Goal: Task Accomplishment & Management: Manage account settings

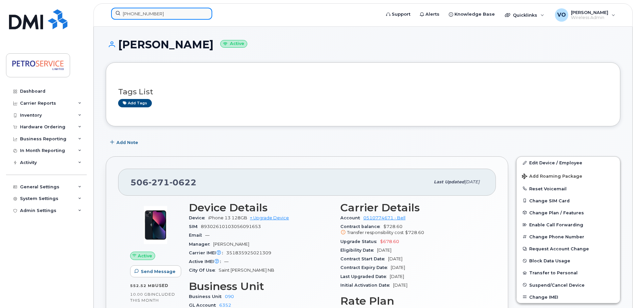
click at [164, 8] on input "506-271-8213" at bounding box center [161, 14] width 101 height 12
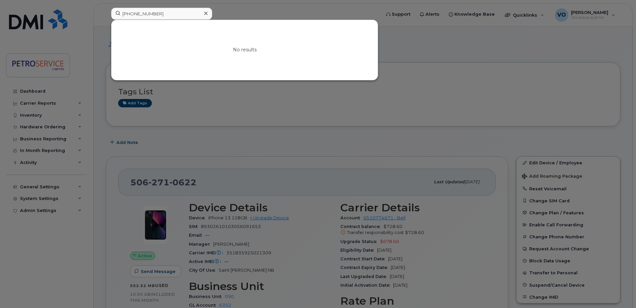
click at [429, 112] on div at bounding box center [318, 154] width 636 height 308
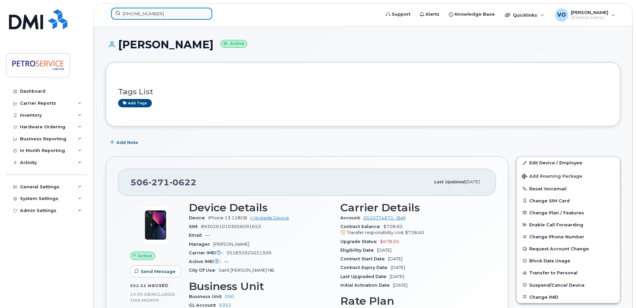
drag, startPoint x: 177, startPoint y: 14, endPoint x: 170, endPoint y: 17, distance: 8.1
click at [171, 17] on input "506-271-8213" at bounding box center [161, 14] width 101 height 12
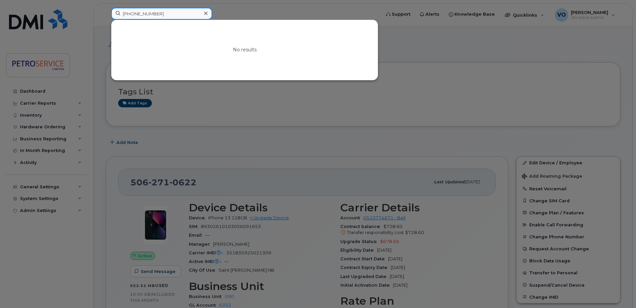
drag, startPoint x: 26, startPoint y: 3, endPoint x: 2, endPoint y: 3, distance: 23.7
click at [106, 8] on div "506-271-8213 No results" at bounding box center [244, 15] width 276 height 15
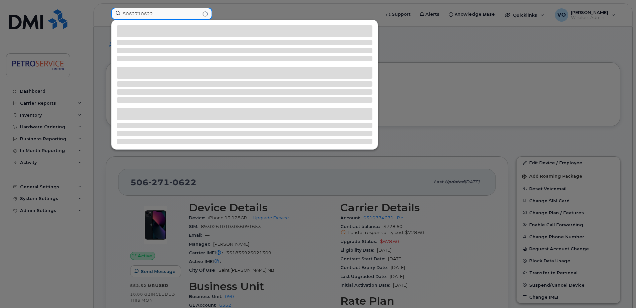
type input "5062710622"
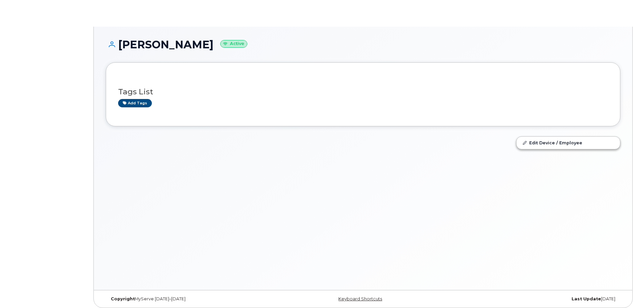
click at [133, 11] on body "Olena Vasylyeva Active Tags List Add tags Edit Device / Employee × × Keyboard S…" at bounding box center [318, 156] width 636 height 312
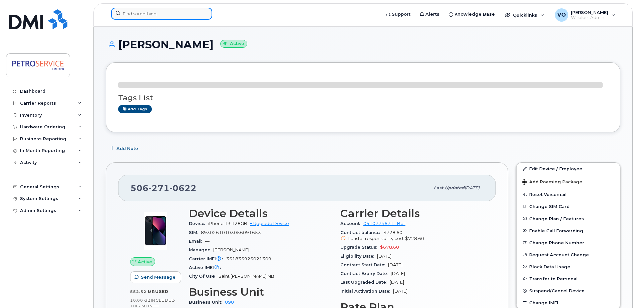
click at [141, 17] on input at bounding box center [161, 14] width 101 height 12
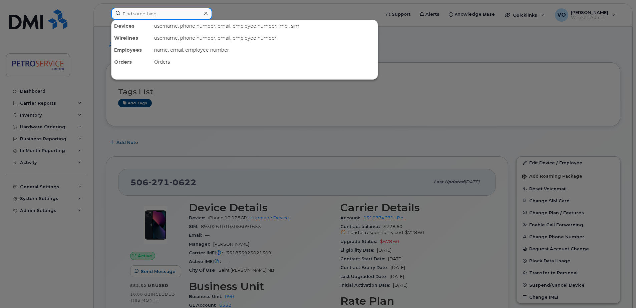
paste input "RogersOv2!"
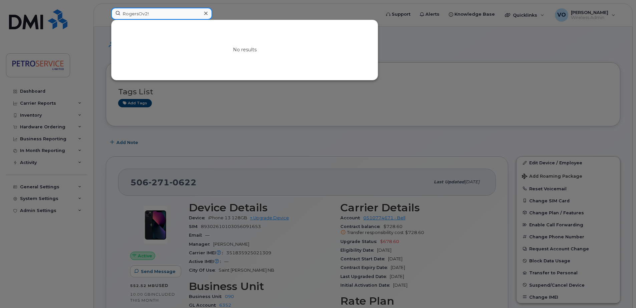
drag, startPoint x: 134, startPoint y: 14, endPoint x: 65, endPoint y: 12, distance: 69.4
click at [106, 12] on div "RogersOv2! No results" at bounding box center [244, 15] width 276 height 15
paste input "506-271-8213"
type input "506-271-8213"
click at [159, 17] on input "506-271-8213" at bounding box center [161, 14] width 101 height 12
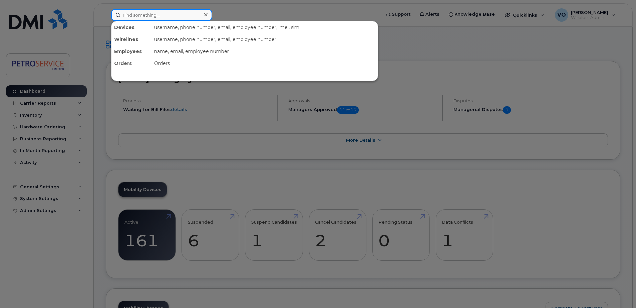
click at [116, 13] on input at bounding box center [161, 15] width 101 height 12
paste input "506-271-8213"
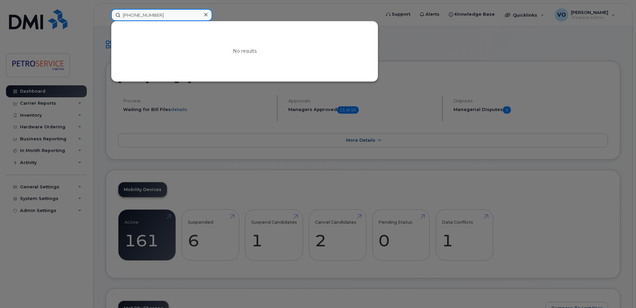
drag, startPoint x: 127, startPoint y: 12, endPoint x: 47, endPoint y: 8, distance: 80.2
click at [106, 9] on div "506-271-8213 No results" at bounding box center [244, 15] width 276 height 12
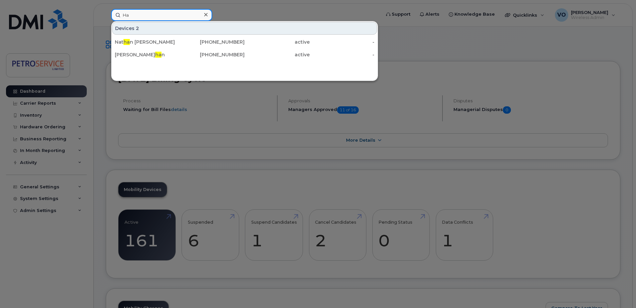
type input "H"
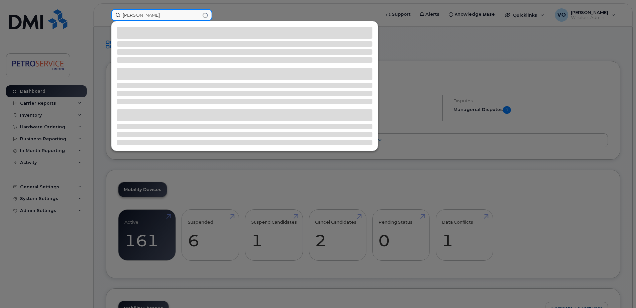
type input "Noah"
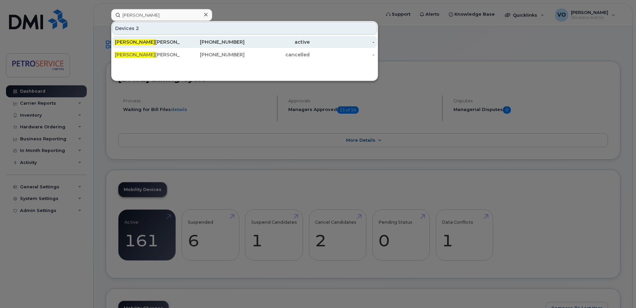
click at [221, 41] on div "709-325-1592" at bounding box center [212, 42] width 65 height 7
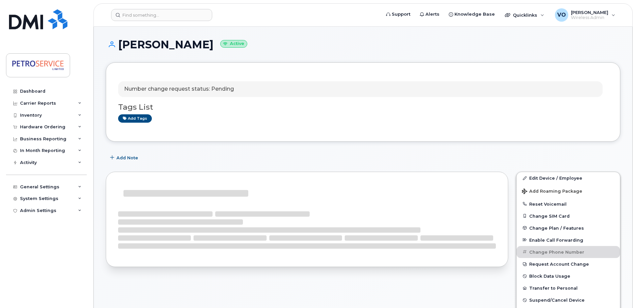
click at [180, 161] on div "Add Note" at bounding box center [363, 158] width 515 height 12
click at [329, 48] on h1 "Noah Rector Active" at bounding box center [363, 45] width 515 height 12
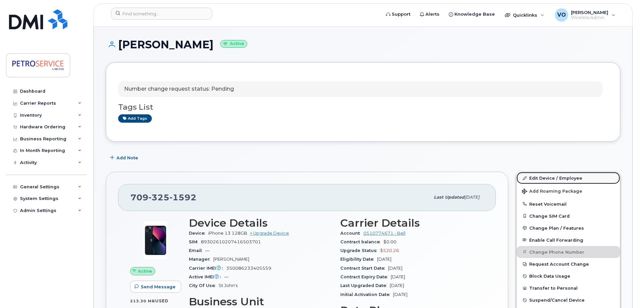
click at [552, 179] on link "Edit Device / Employee" at bounding box center [568, 178] width 103 height 12
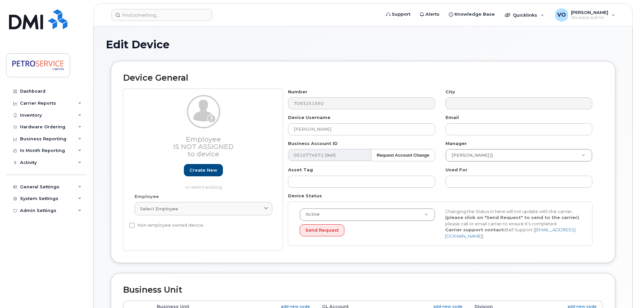
select select "4468788"
select select "4468800"
drag, startPoint x: 334, startPoint y: 133, endPoint x: 178, endPoint y: 134, distance: 155.8
click at [178, 134] on div "Employee Is not assigned to device Create new or select existing Employee Selec…" at bounding box center [363, 170] width 480 height 163
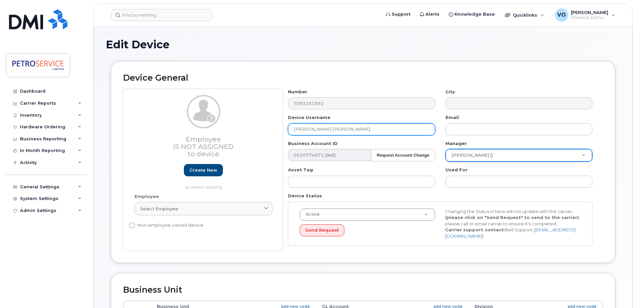
type input "[PERSON_NAME] [PERSON_NAME]"
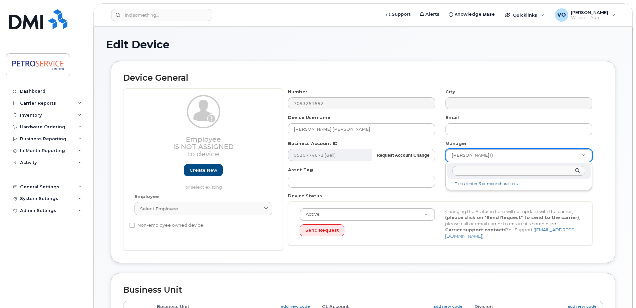
click at [464, 171] on input "text" at bounding box center [518, 171] width 133 height 10
type input "coat"
type input "1514751"
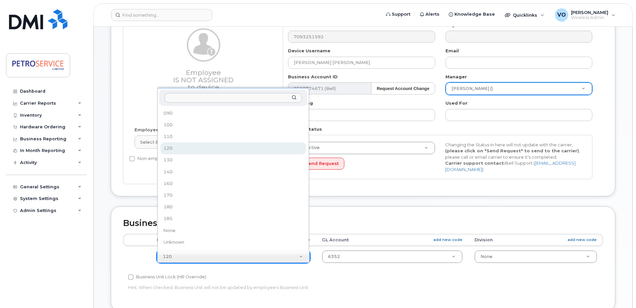
drag, startPoint x: 182, startPoint y: 259, endPoint x: 154, endPoint y: 257, distance: 28.1
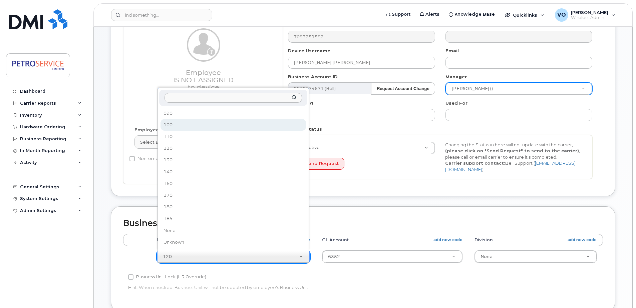
select select "4468789"
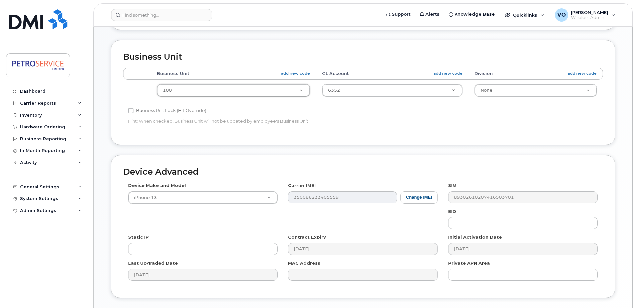
scroll to position [234, 0]
click at [416, 199] on button "Change IMEI" at bounding box center [418, 197] width 37 height 12
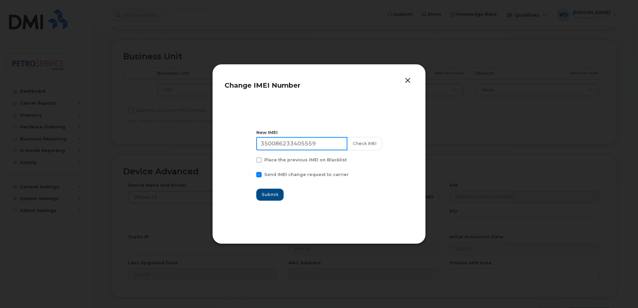
drag, startPoint x: 335, startPoint y: 142, endPoint x: 197, endPoint y: 142, distance: 138.5
click at [197, 142] on div "Change IMEI Number New IMEI 350086233405559 Check IMEI Place the previous IMEI …" at bounding box center [319, 154] width 638 height 308
paste input "1835925116281"
type input "351835925116281"
click at [367, 145] on button "Check IMEI" at bounding box center [364, 143] width 35 height 13
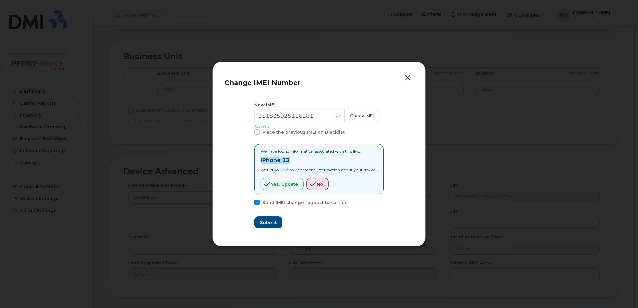
drag, startPoint x: 287, startPoint y: 161, endPoint x: 244, endPoint y: 158, distance: 43.8
click at [244, 158] on section "New IMEI 351835925116281 Check IMEI Success Place the previous IMEI on Blacklis…" at bounding box center [319, 165] width 189 height 139
copy strong "iPhone 13"
click at [284, 181] on span "Yes, update" at bounding box center [284, 184] width 27 height 6
click at [262, 225] on span "Submit" at bounding box center [268, 223] width 17 height 6
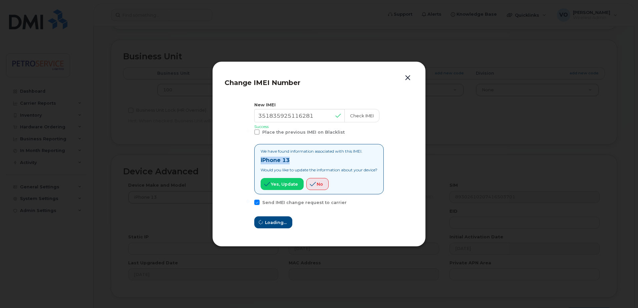
type input "351835925116281"
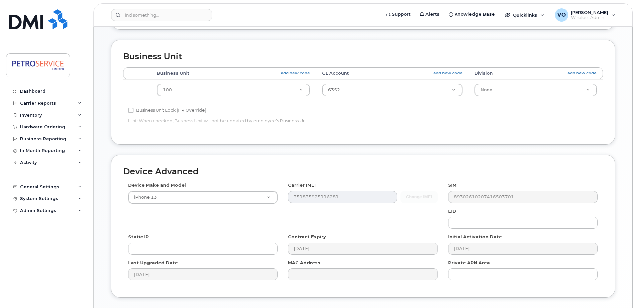
scroll to position [279, 0]
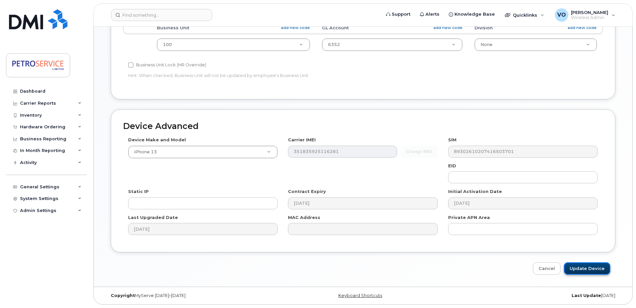
click at [589, 271] on input "Update Device" at bounding box center [587, 269] width 46 height 12
type input "Saving..."
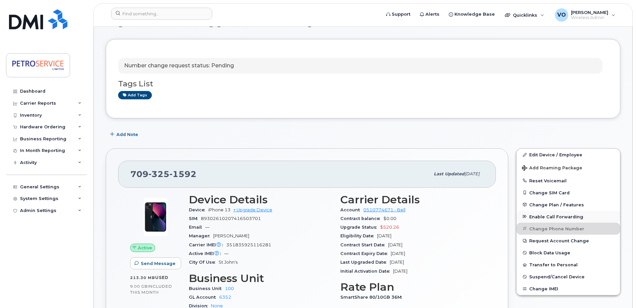
scroll to position [33, 0]
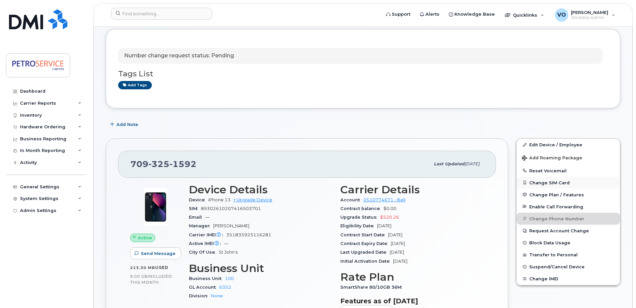
click at [555, 181] on button "Change SIM Card" at bounding box center [568, 183] width 103 height 12
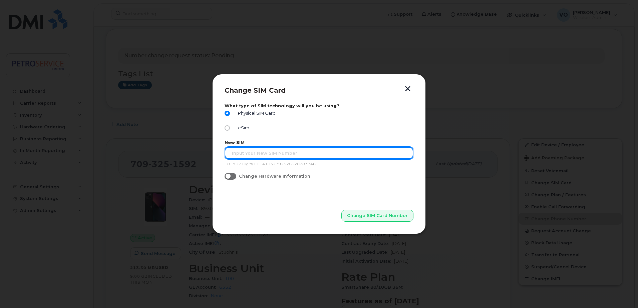
click at [236, 155] on input "text" at bounding box center [319, 153] width 189 height 12
drag, startPoint x: 281, startPoint y: 147, endPoint x: 278, endPoint y: 155, distance: 8.0
click at [281, 147] on div "New SIM 18 To 22 Digits, E.G. 410327925283202837463" at bounding box center [319, 153] width 189 height 27
click at [278, 156] on input "text" at bounding box center [319, 153] width 189 height 12
paste input "89302610207418703630"
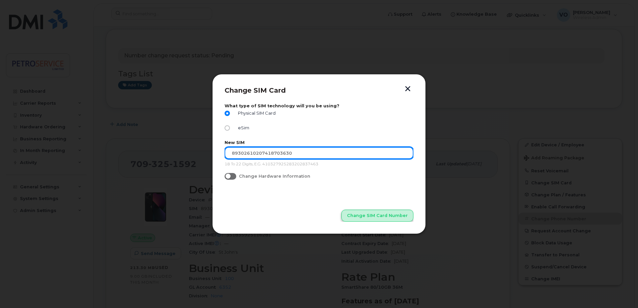
type input "89302610207418703630"
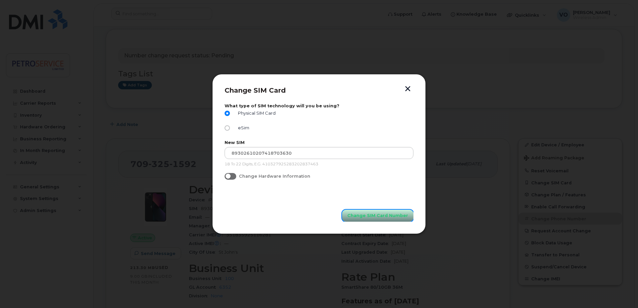
click at [374, 216] on span "Change SIM Card Number" at bounding box center [377, 216] width 61 height 6
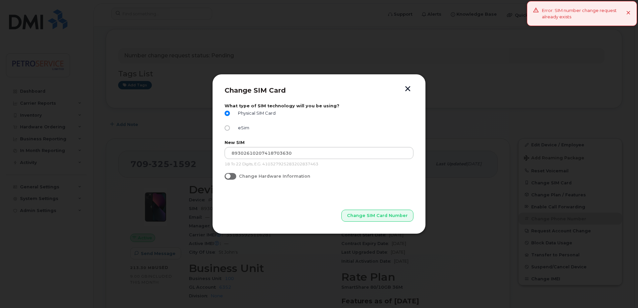
click at [410, 88] on button "button" at bounding box center [408, 89] width 10 height 7
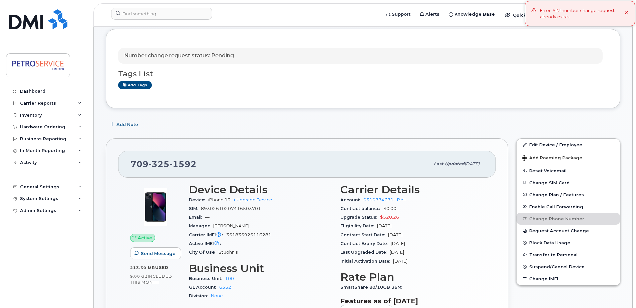
click at [626, 13] on icon at bounding box center [626, 13] width 4 height 4
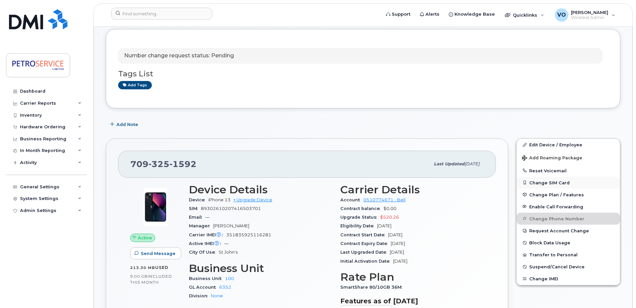
click at [560, 185] on button "Change SIM Card" at bounding box center [568, 183] width 103 height 12
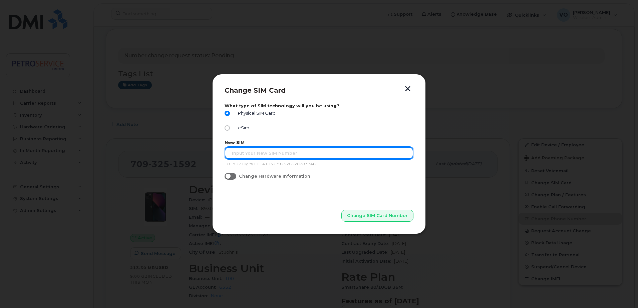
click at [245, 159] on input "text" at bounding box center [319, 153] width 189 height 12
paste input "89302610207418703630"
type input "89302610207418703630"
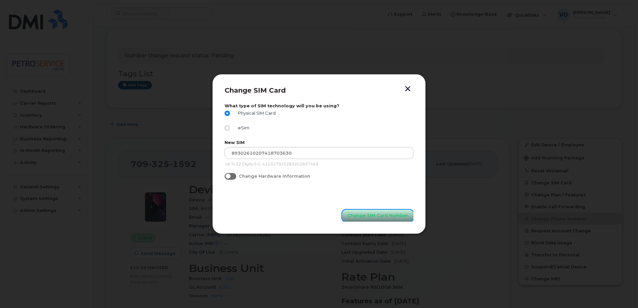
click at [370, 219] on button "Change SIM Card Number" at bounding box center [377, 216] width 71 height 12
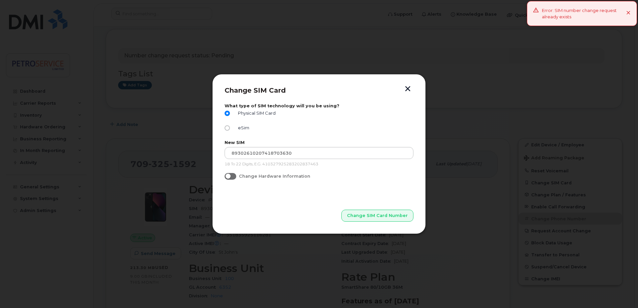
click at [630, 15] on icon at bounding box center [628, 13] width 4 height 4
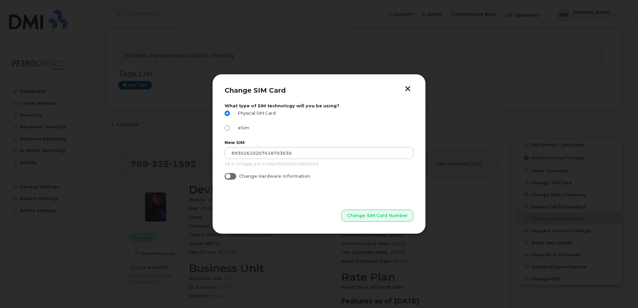
click at [414, 87] on div "Change SIM Card What type of SIM technology will you be using? Physical SIM Car…" at bounding box center [319, 154] width 214 height 160
click at [410, 88] on button "button" at bounding box center [408, 89] width 10 height 7
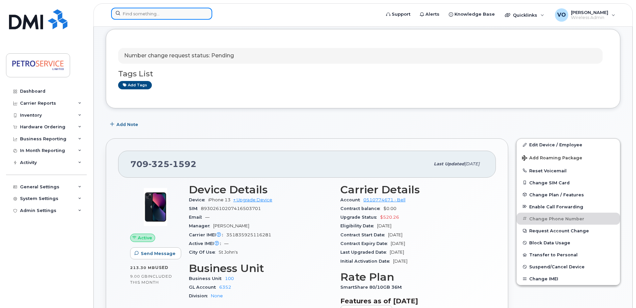
click at [152, 12] on input at bounding box center [161, 14] width 101 height 12
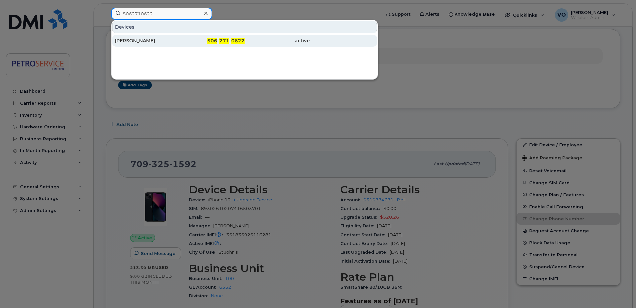
type input "5062710622"
click at [211, 40] on span "506" at bounding box center [212, 41] width 10 height 6
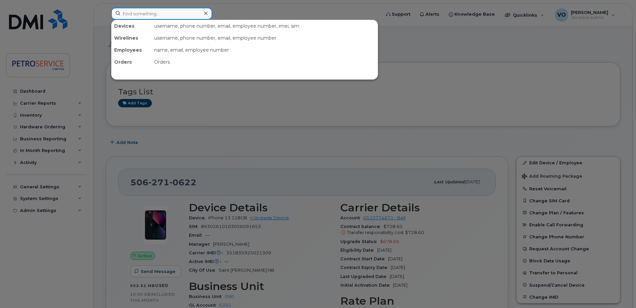
click at [136, 14] on input at bounding box center [161, 14] width 101 height 12
paste input "506-271-8213"
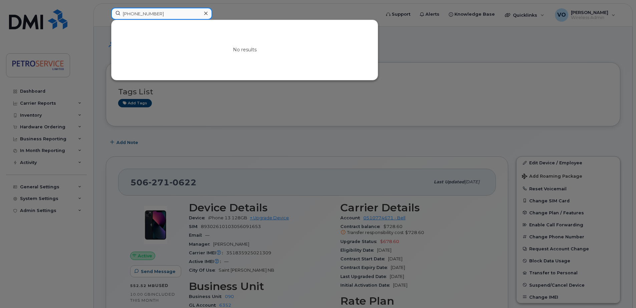
type input "506-271-8213"
